Goal: Transaction & Acquisition: Purchase product/service

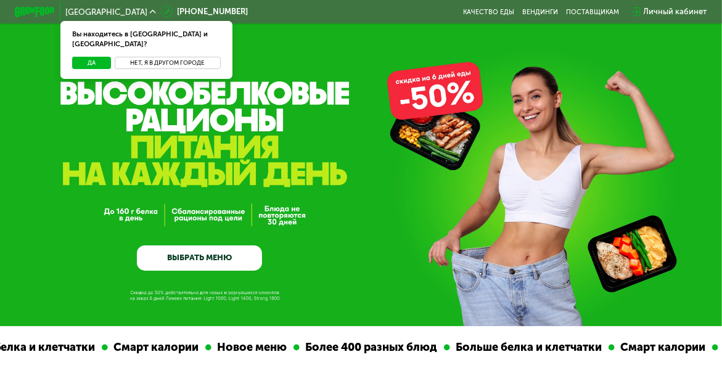
click at [193, 57] on button "Нет, я в другом городе" at bounding box center [167, 63] width 105 height 12
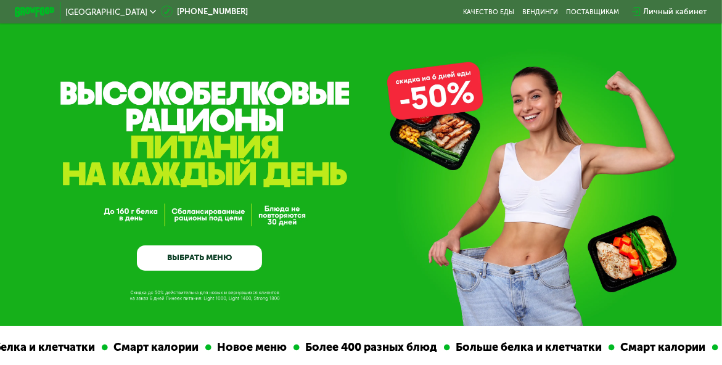
click at [199, 258] on link "ВЫБРАТЬ МЕНЮ" at bounding box center [199, 257] width 125 height 25
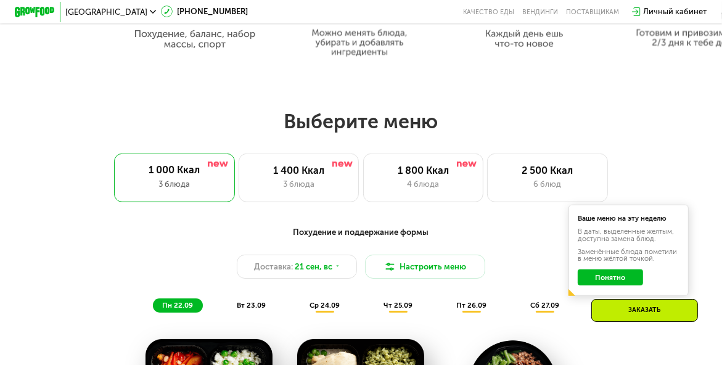
scroll to position [715, 0]
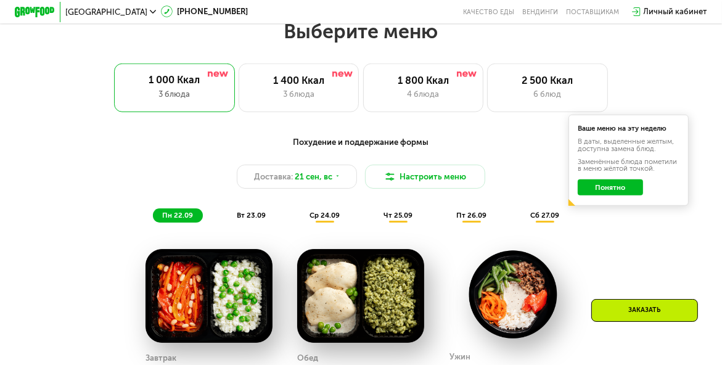
click at [322, 219] on span "ср 24.09" at bounding box center [325, 215] width 30 height 9
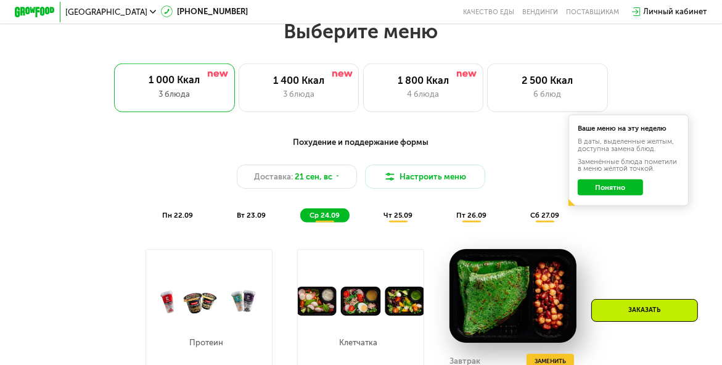
click at [322, 219] on span "ср 24.09" at bounding box center [325, 215] width 30 height 9
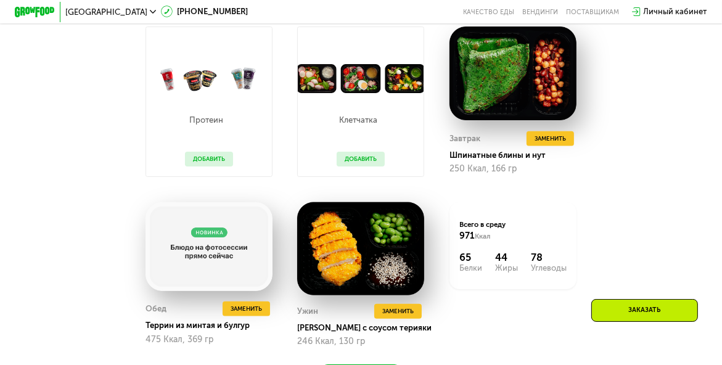
scroll to position [1016, 0]
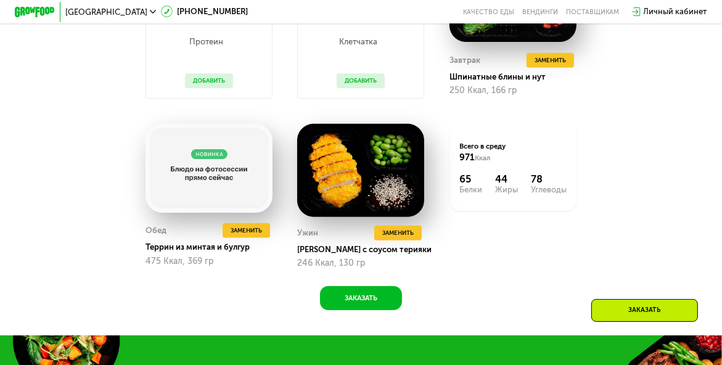
click at [676, 98] on div "Похудение и поддержание формы Доставка: 21 сен, вс Настроить меню пн 22.09 вт 2…" at bounding box center [361, 78] width 722 height 514
